Goal: Information Seeking & Learning: Learn about a topic

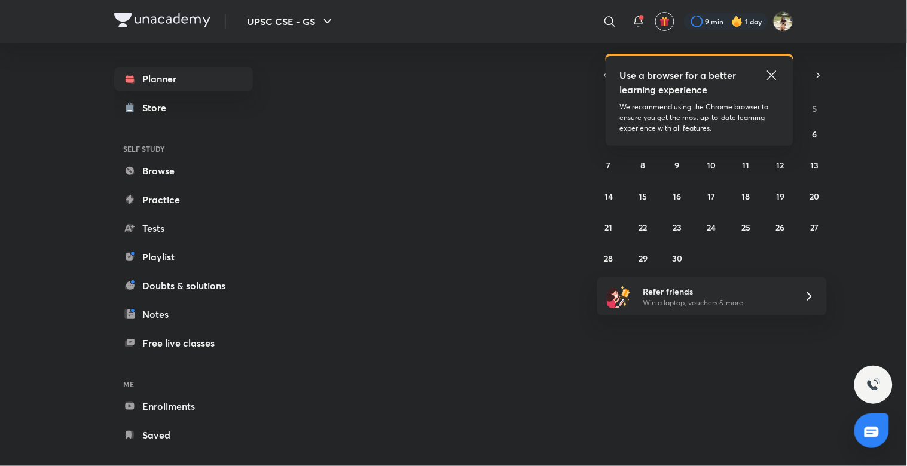
click at [772, 74] on icon at bounding box center [771, 75] width 9 height 9
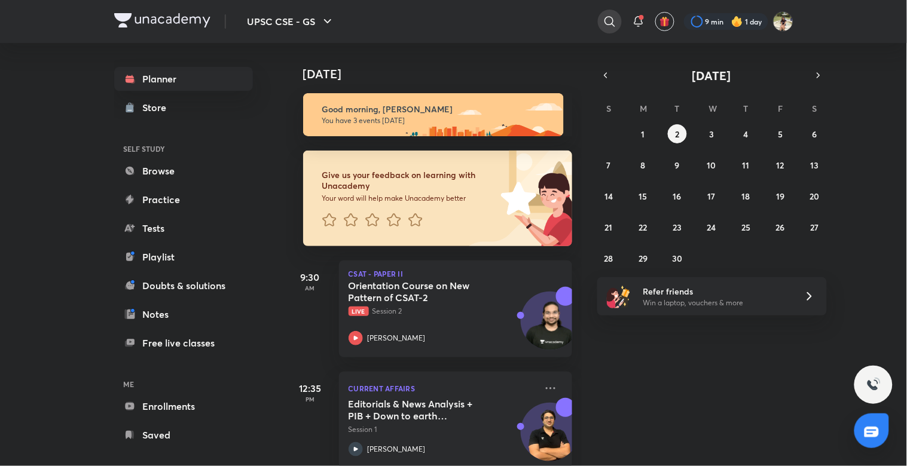
click at [608, 21] on icon at bounding box center [609, 21] width 14 height 14
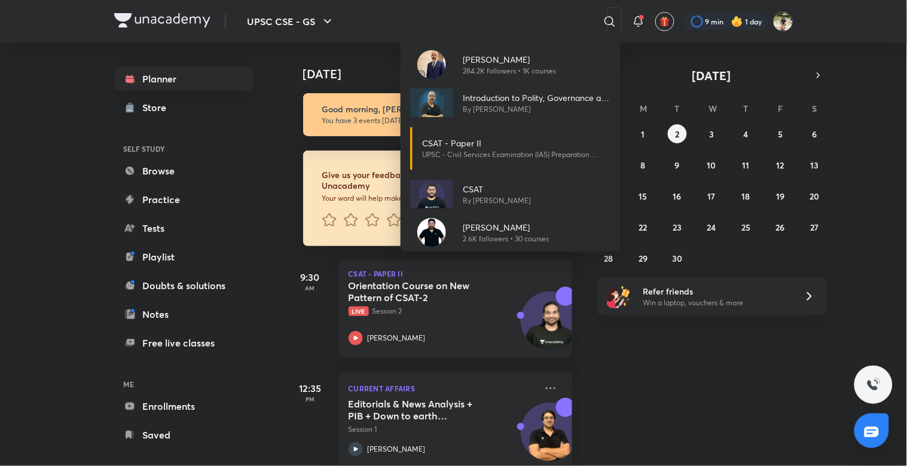
click at [512, 19] on div "Dr Sidharth Arora 284.2K followers • 1K courses Introduction to Polity, Governa…" at bounding box center [453, 233] width 907 height 466
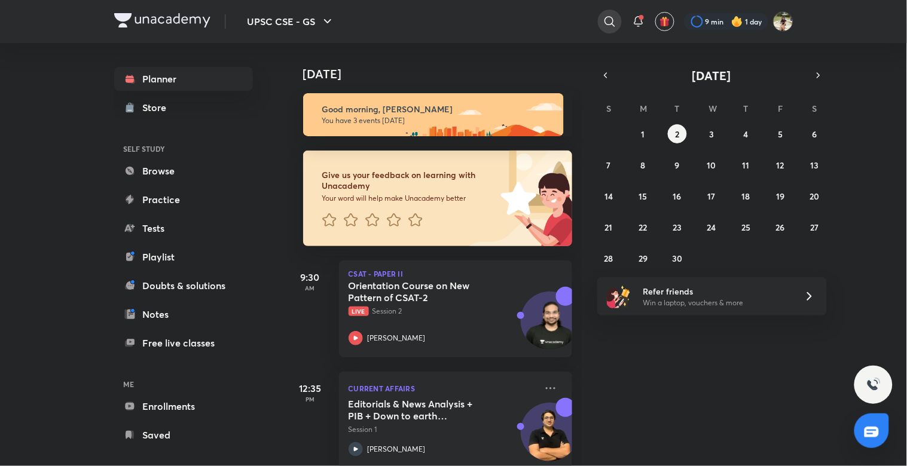
click at [599, 15] on div at bounding box center [610, 22] width 24 height 24
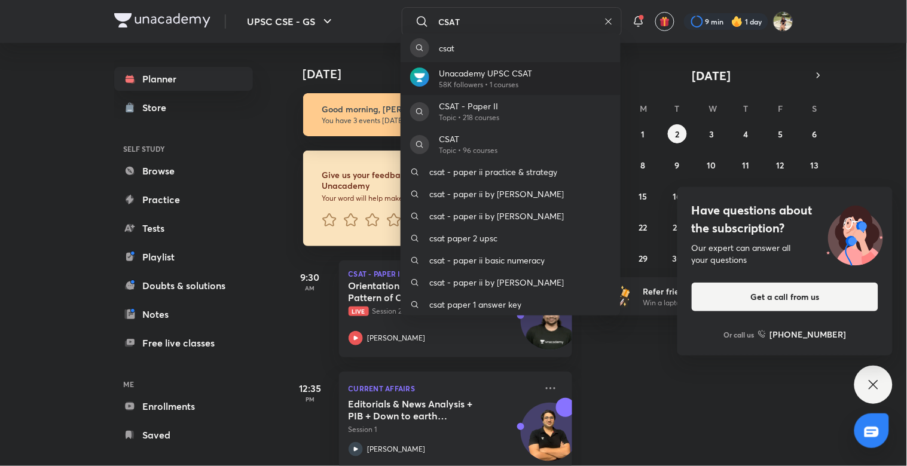
type input "CSAT"
click at [547, 72] on div "Unacademy UPSC CSAT 58K followers • 1 courses" at bounding box center [510, 78] width 220 height 33
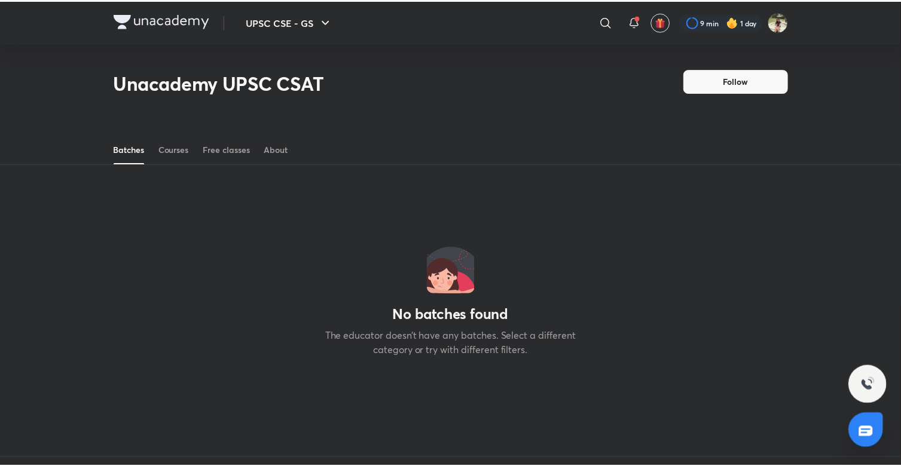
scroll to position [53, 0]
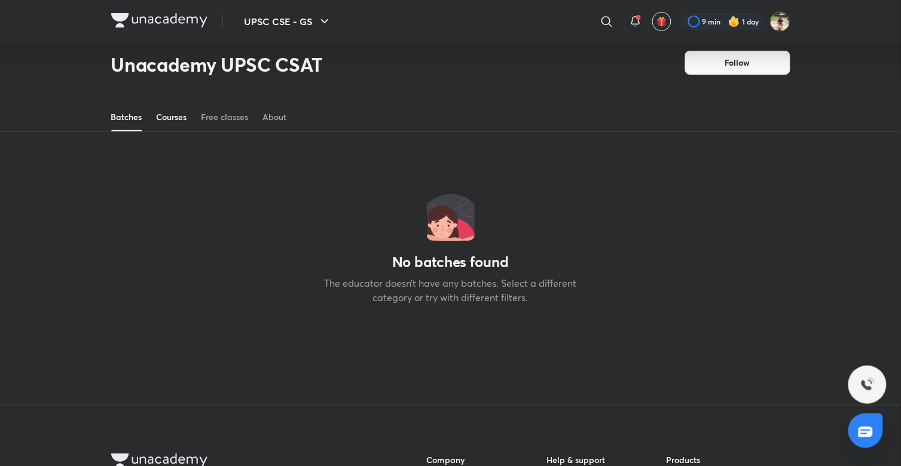
click at [168, 123] on div "Courses" at bounding box center [172, 117] width 30 height 12
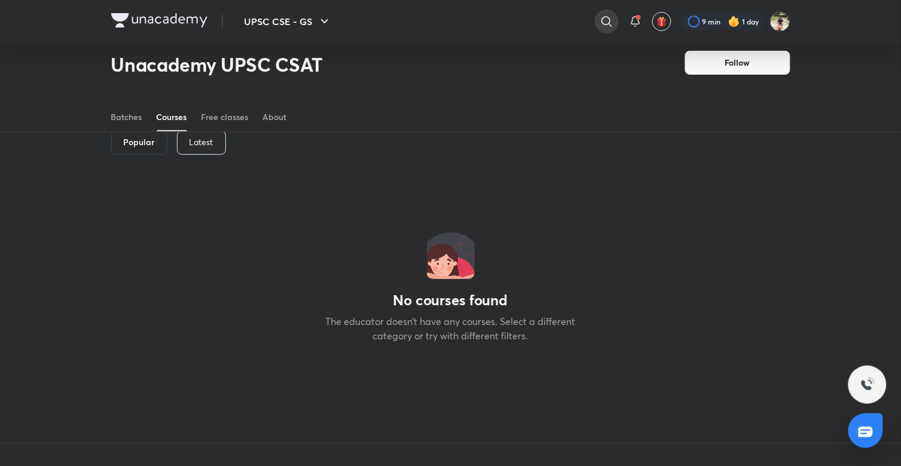
click at [602, 22] on icon at bounding box center [606, 21] width 14 height 14
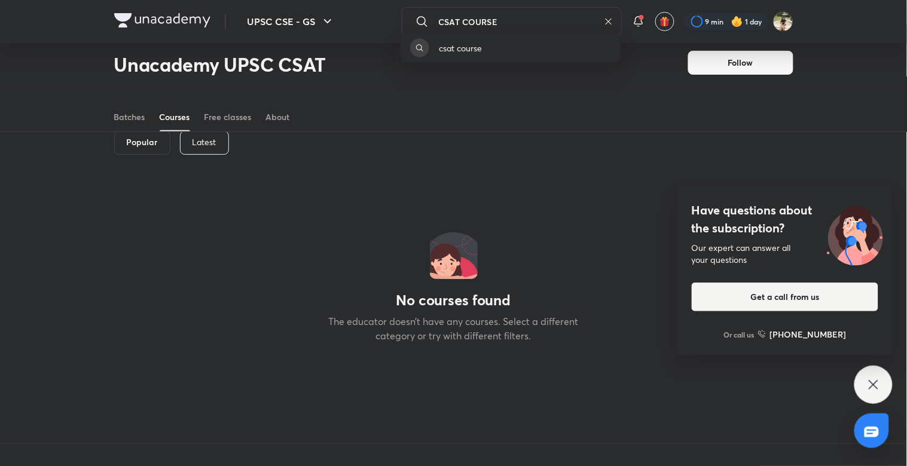
type input "CSAT COURSE"
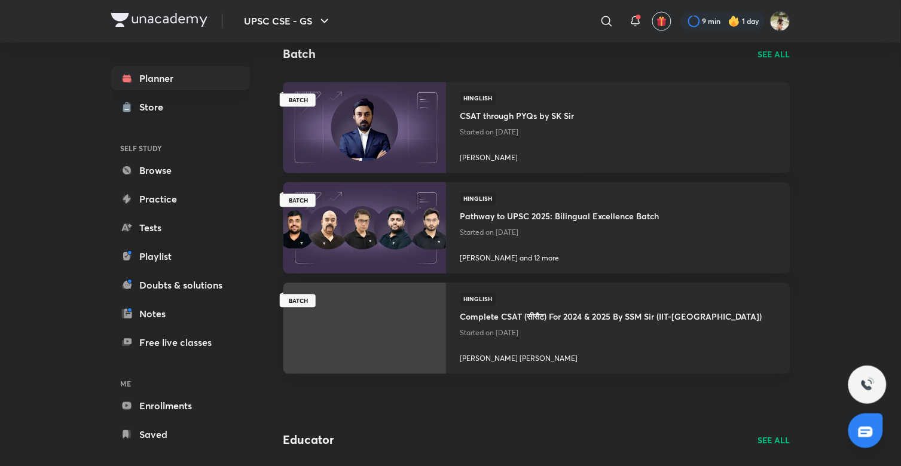
scroll to position [630, 0]
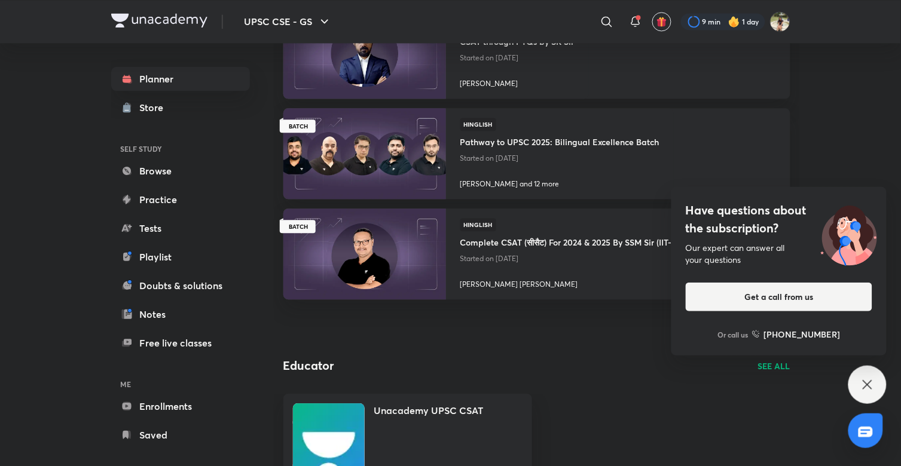
click at [868, 379] on icon at bounding box center [867, 385] width 14 height 14
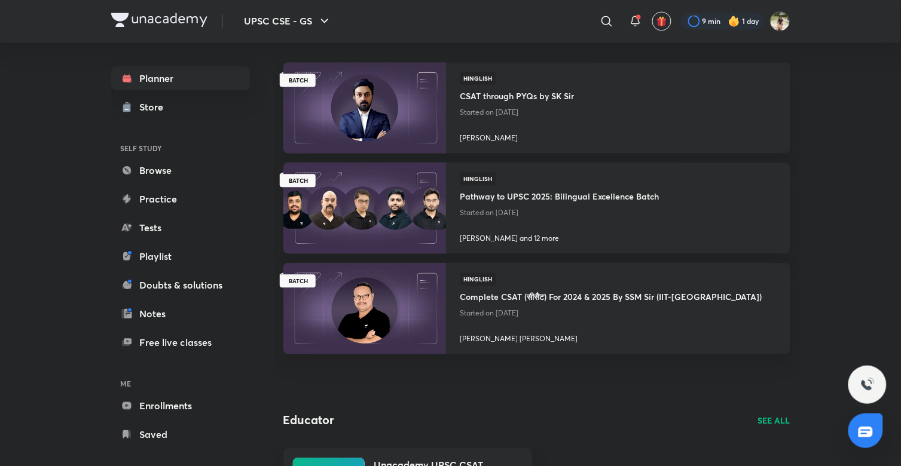
scroll to position [528, 0]
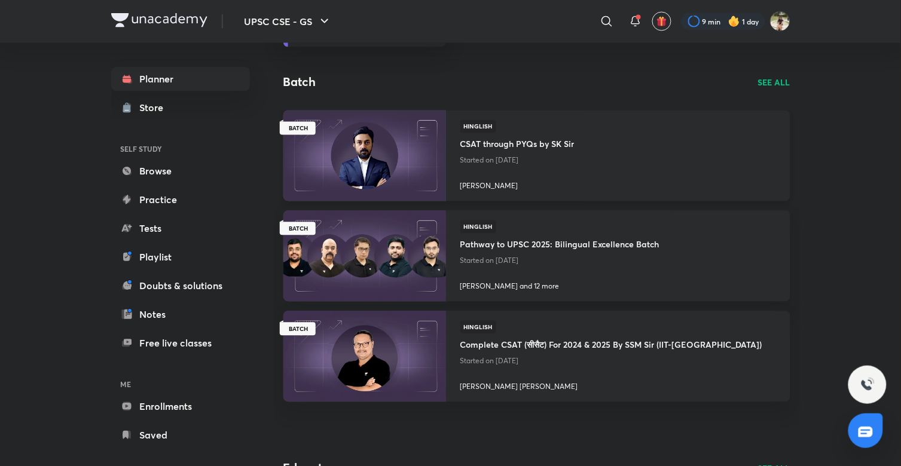
click at [444, 171] on img at bounding box center [364, 155] width 166 height 93
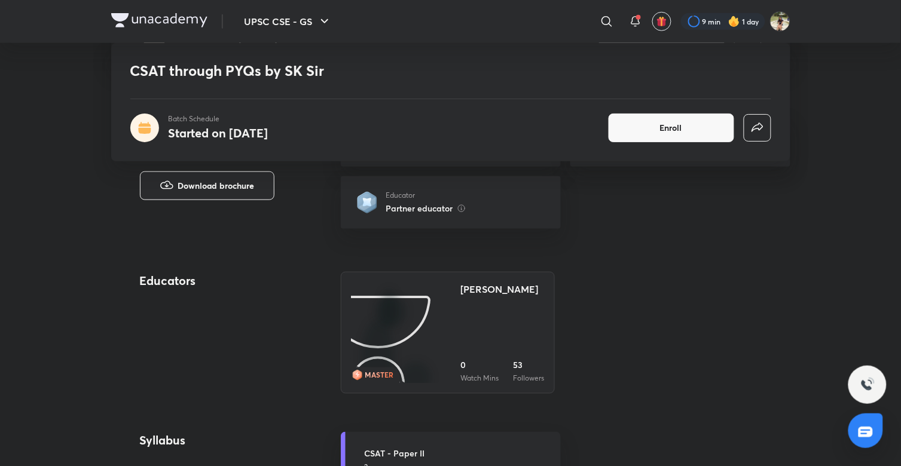
scroll to position [250, 0]
click at [401, 384] on img at bounding box center [401, 384] width 0 height 0
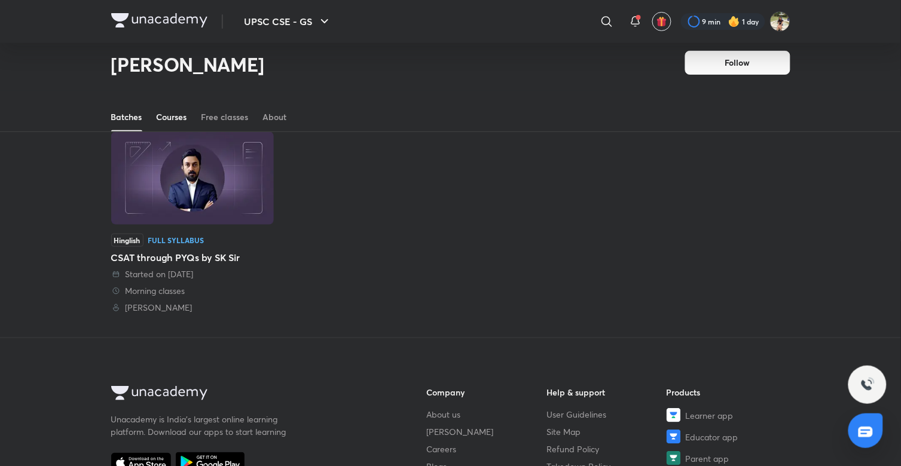
click at [177, 114] on div "Courses" at bounding box center [172, 117] width 30 height 12
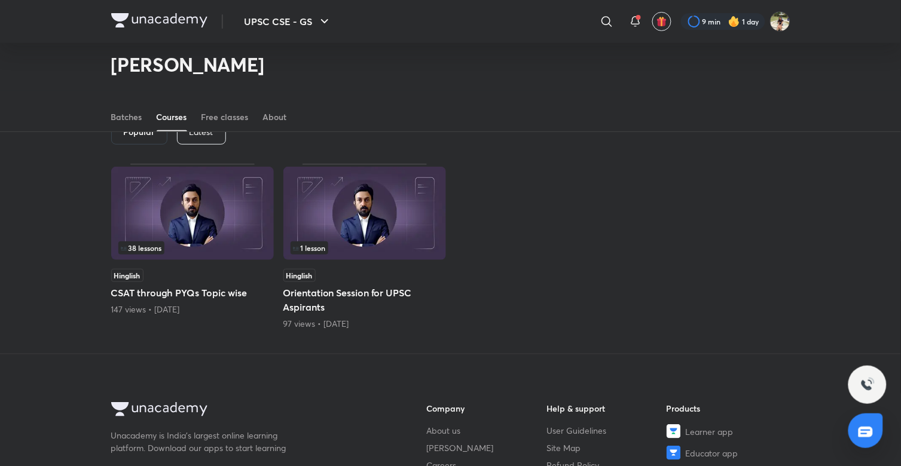
scroll to position [53, 0]
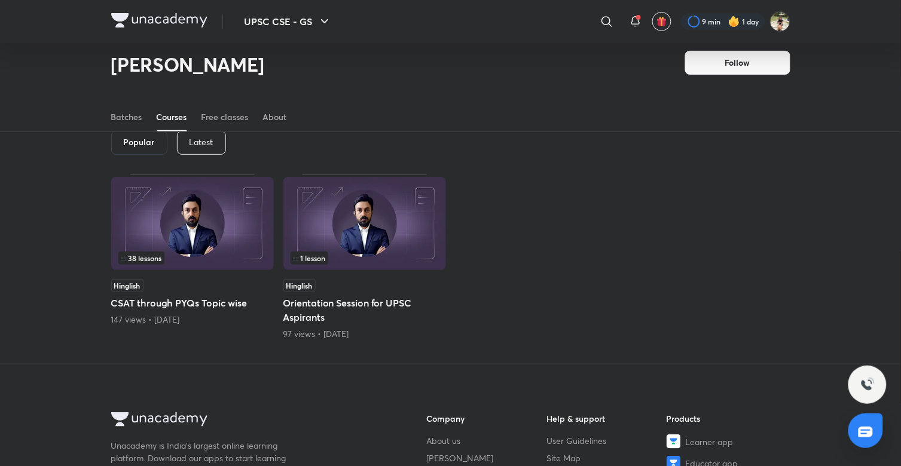
click at [201, 148] on div "Latest" at bounding box center [201, 143] width 49 height 24
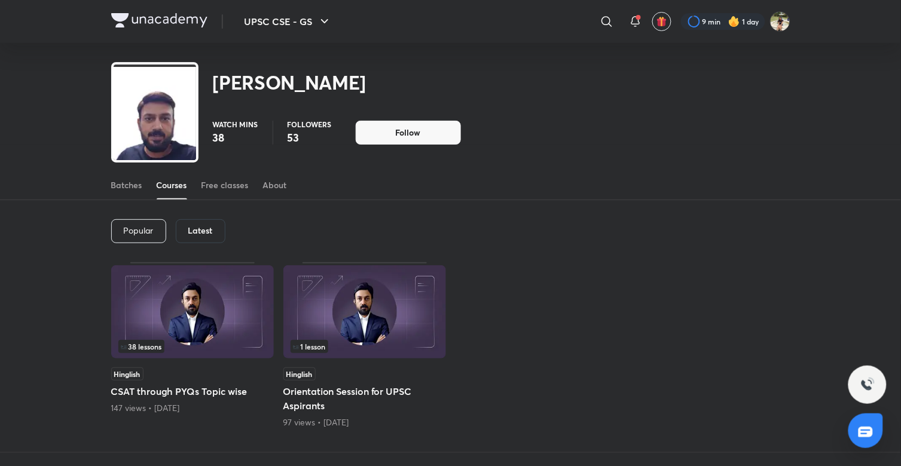
click at [204, 235] on div "Latest" at bounding box center [201, 231] width 50 height 24
click at [212, 229] on h6 "Latest" at bounding box center [200, 231] width 25 height 10
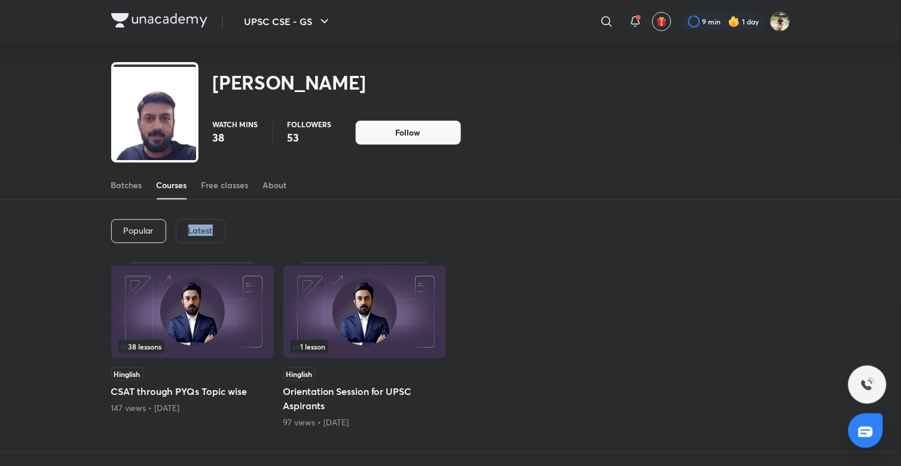
click at [212, 229] on h6 "Latest" at bounding box center [200, 231] width 25 height 10
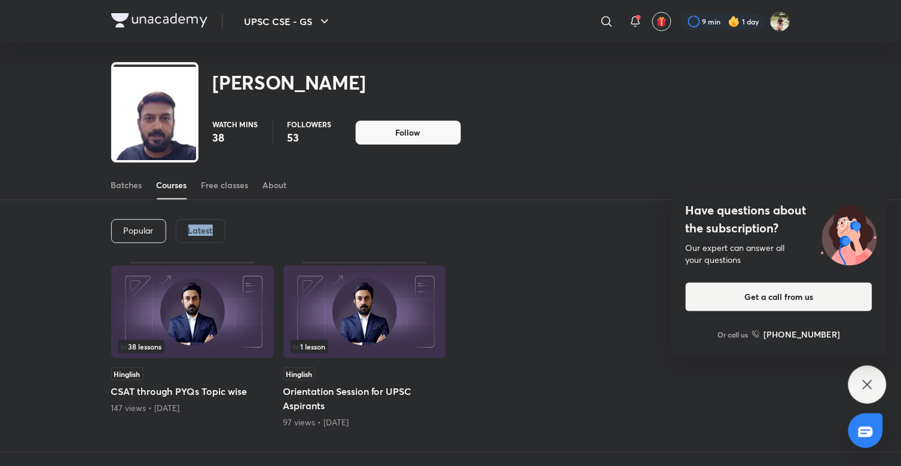
click at [212, 229] on h6 "Latest" at bounding box center [200, 231] width 25 height 10
click at [220, 228] on div "Latest" at bounding box center [201, 231] width 50 height 24
click at [162, 223] on div "Popular" at bounding box center [138, 231] width 55 height 24
